Goal: Use online tool/utility: Utilize a website feature to perform a specific function

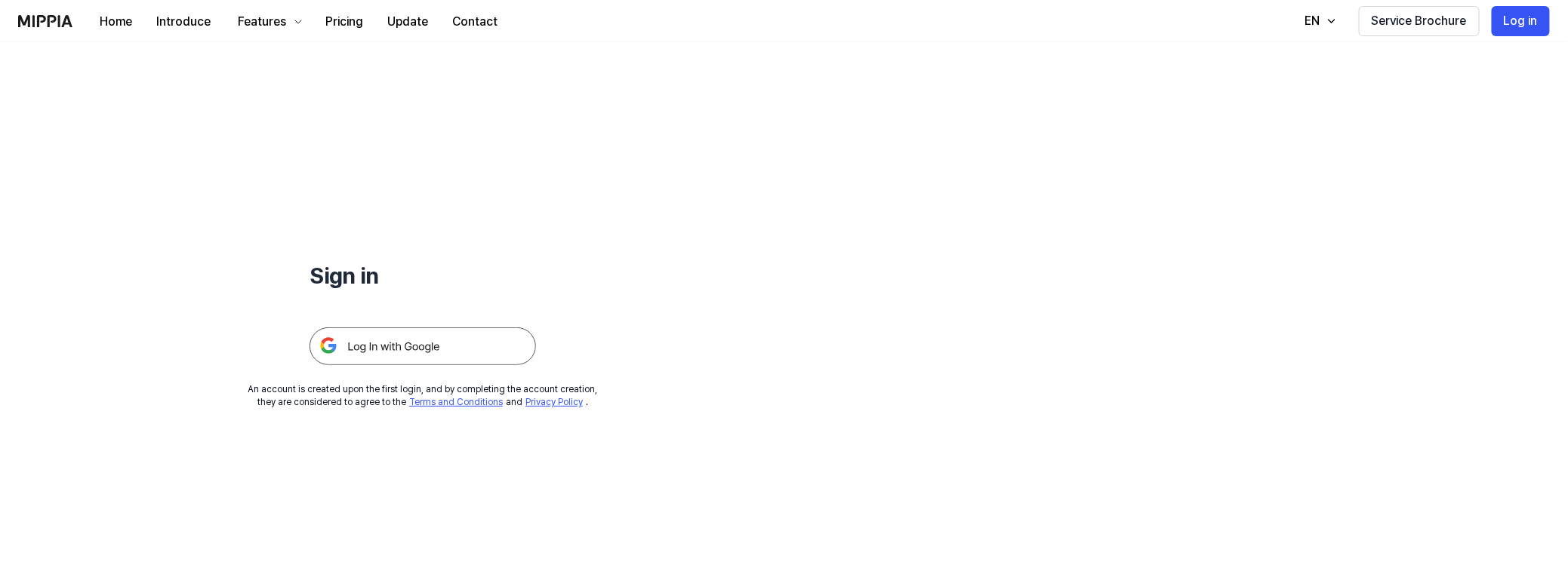
click at [419, 345] on img at bounding box center [422, 347] width 226 height 38
click at [430, 347] on img at bounding box center [422, 347] width 226 height 38
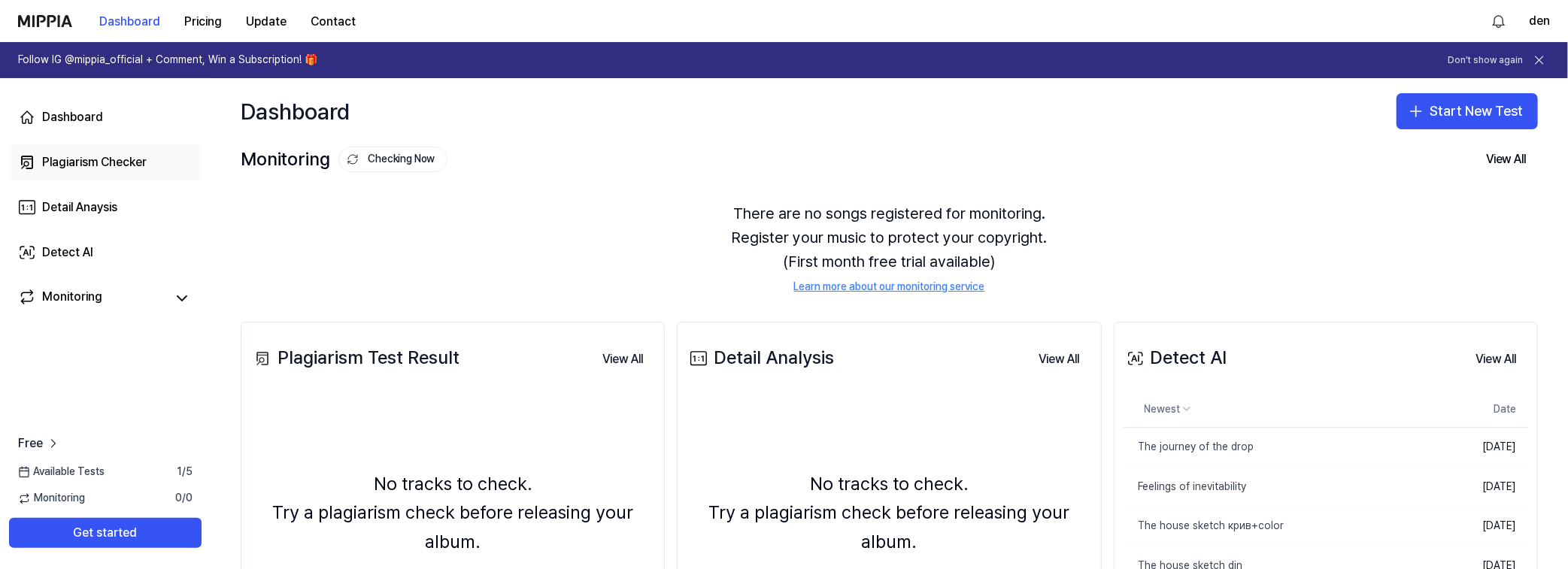
click at [77, 157] on div "Plagiarism Checker" at bounding box center [94, 162] width 105 height 18
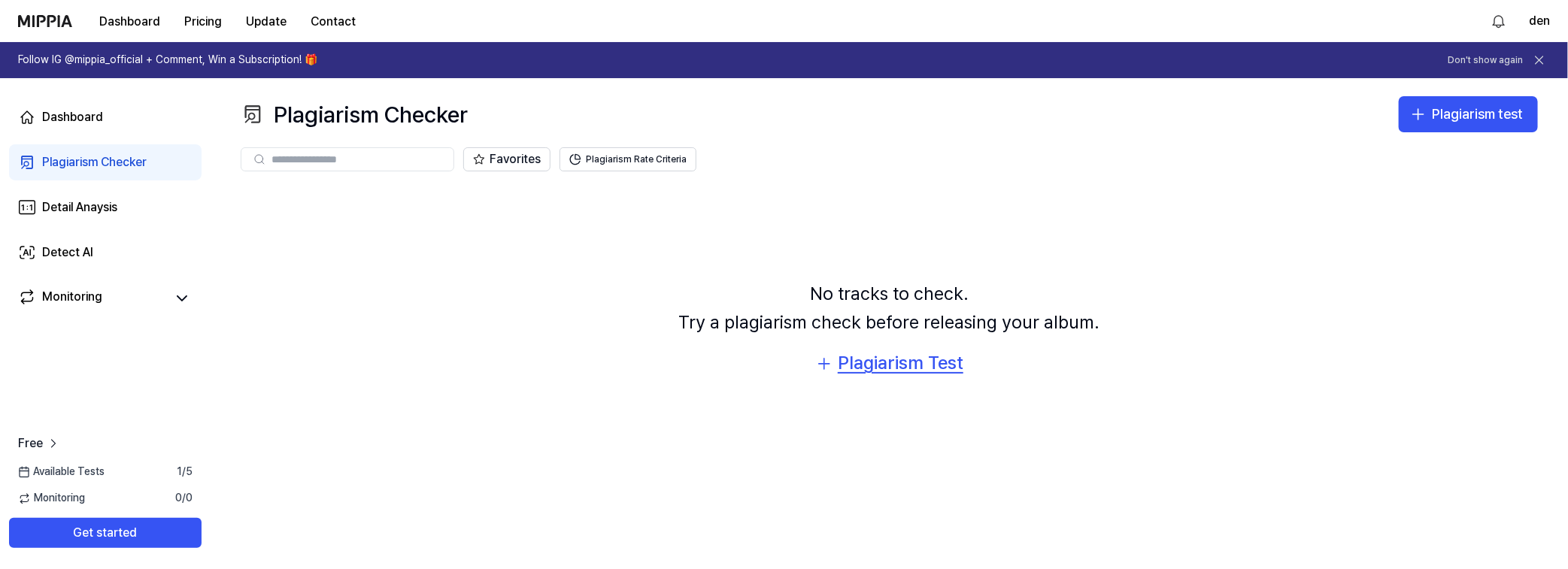
click at [907, 370] on div "Plagiarism Test" at bounding box center [900, 363] width 125 height 29
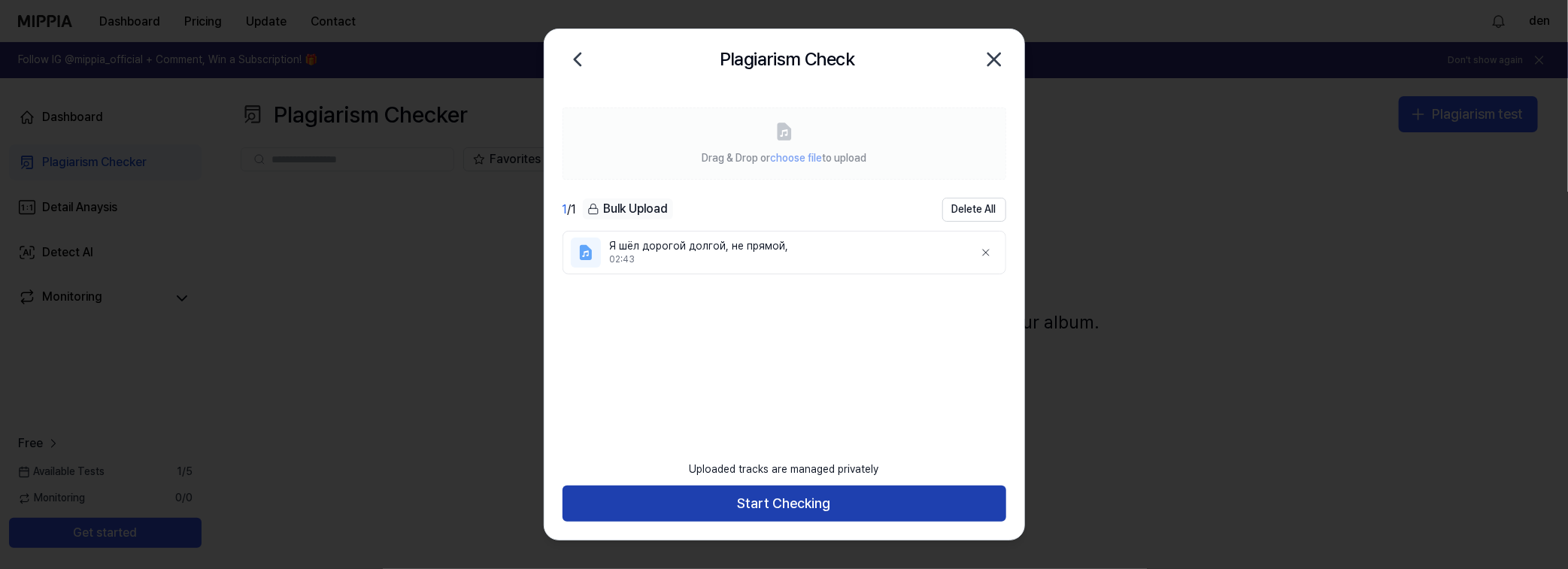
click at [793, 509] on button "Start Checking" at bounding box center [784, 503] width 444 height 36
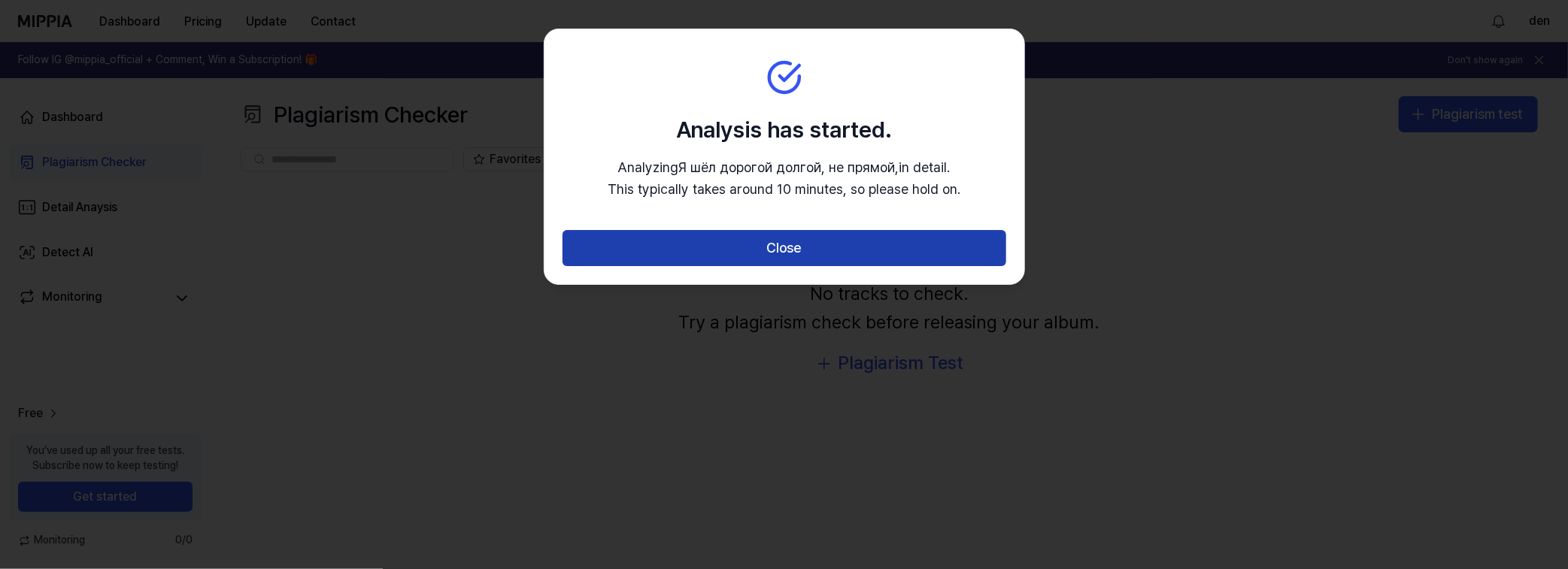
click at [830, 255] on button "Close" at bounding box center [784, 248] width 444 height 36
